Goal: Task Accomplishment & Management: Manage account settings

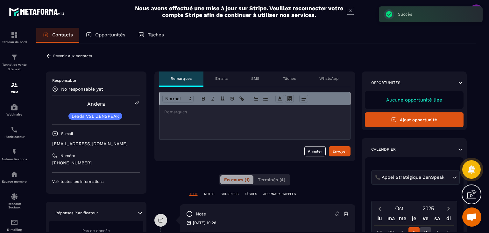
click at [45, 54] on div "**********" at bounding box center [256, 221] width 440 height 356
click at [49, 54] on icon at bounding box center [49, 56] width 6 height 6
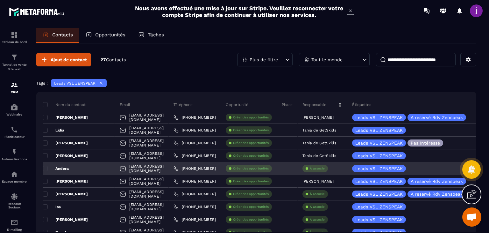
click at [325, 170] on p "À associe" at bounding box center [317, 168] width 15 height 4
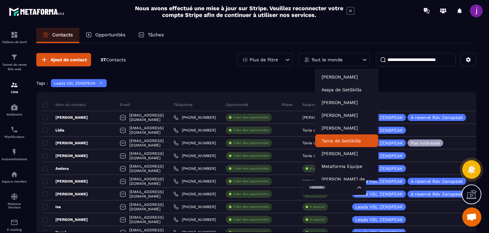
click at [351, 143] on p "Tania de GetSkills" at bounding box center [347, 140] width 50 height 6
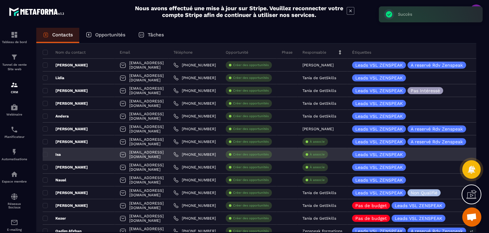
scroll to position [64, 0]
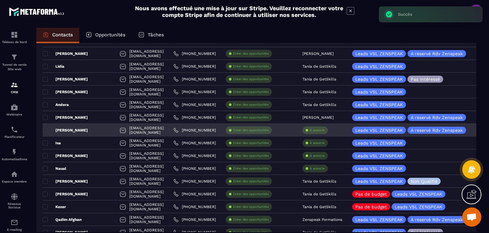
click at [320, 134] on div "À associe" at bounding box center [323, 130] width 50 height 13
click at [328, 128] on div "À associe" at bounding box center [315, 130] width 25 height 8
click at [325, 130] on p "À associe" at bounding box center [317, 130] width 15 height 4
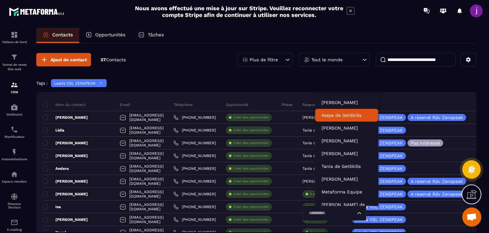
scroll to position [19, 0]
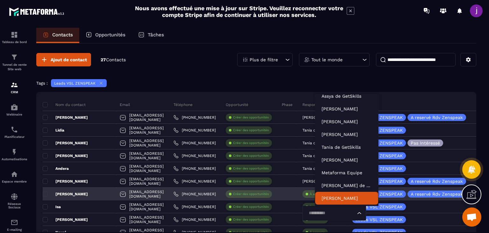
click at [345, 213] on input "Search for option" at bounding box center [331, 212] width 49 height 7
type input "**"
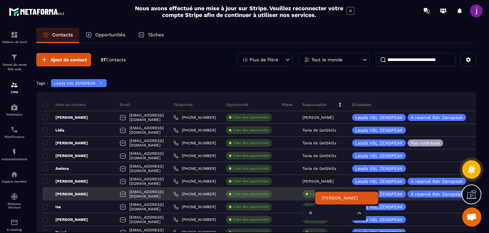
scroll to position [0, 0]
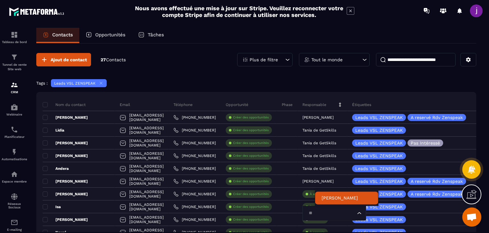
click at [334, 197] on p "[PERSON_NAME]" at bounding box center [347, 197] width 50 height 6
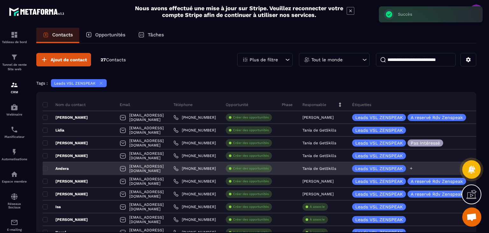
scroll to position [32, 0]
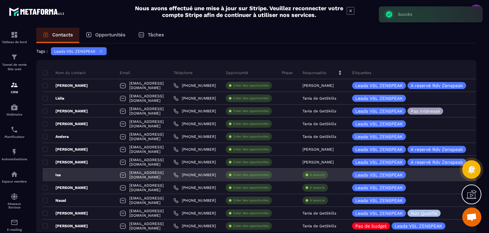
click at [327, 171] on div "À associe" at bounding box center [315, 175] width 25 height 8
click at [325, 174] on p "À associe" at bounding box center [317, 174] width 15 height 4
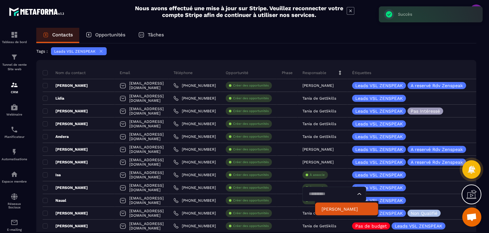
click at [338, 206] on p "[PERSON_NAME]" at bounding box center [347, 209] width 50 height 6
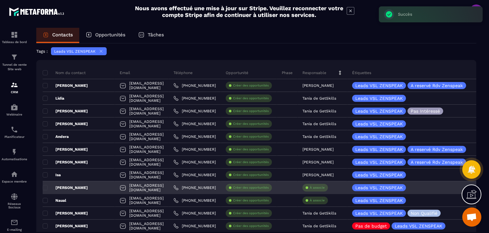
click at [325, 187] on p "À associe" at bounding box center [317, 187] width 15 height 4
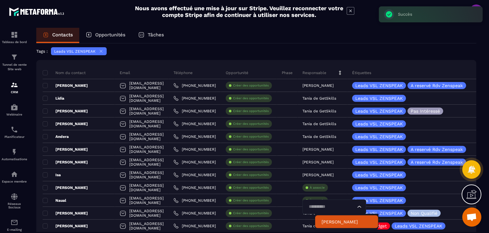
click at [335, 219] on p "[PERSON_NAME]" at bounding box center [347, 221] width 50 height 6
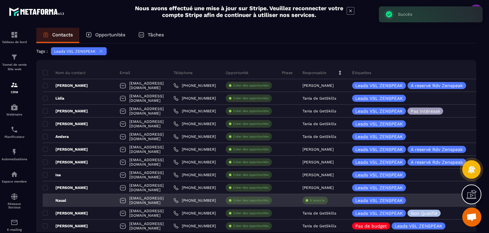
click at [325, 202] on p "À associe" at bounding box center [317, 200] width 15 height 4
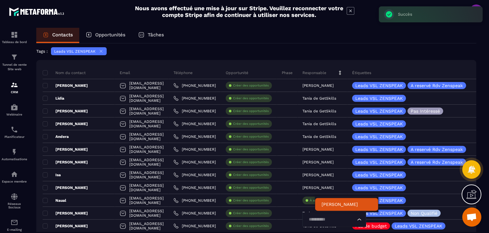
click at [335, 203] on p "[PERSON_NAME]" at bounding box center [347, 204] width 50 height 6
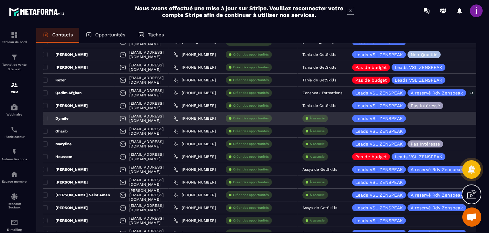
scroll to position [191, 0]
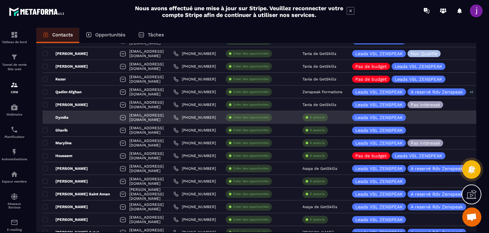
click at [81, 112] on div "Dymile" at bounding box center [79, 117] width 72 height 13
